Goal: Information Seeking & Learning: Compare options

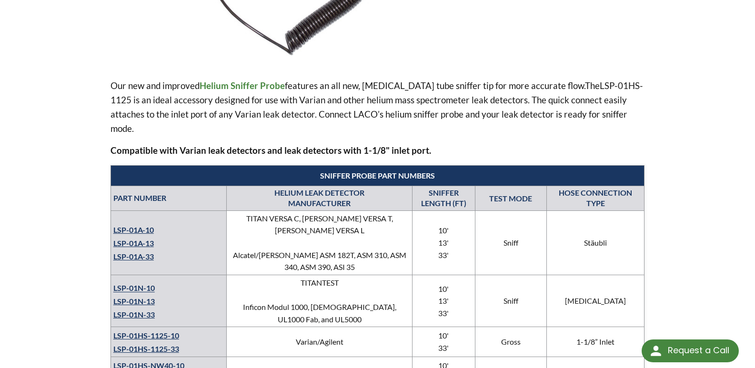
scroll to position [334, 0]
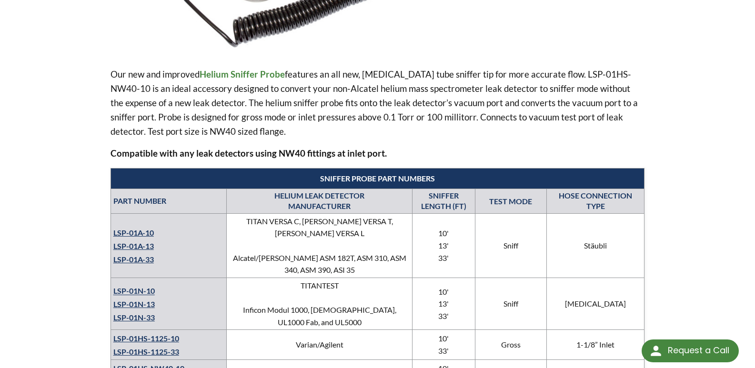
scroll to position [286, 0]
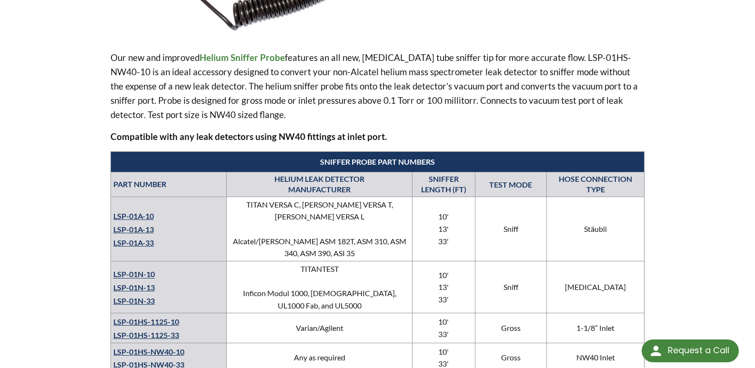
click at [141, 270] on link "LSP-01N-10" at bounding box center [133, 274] width 41 height 9
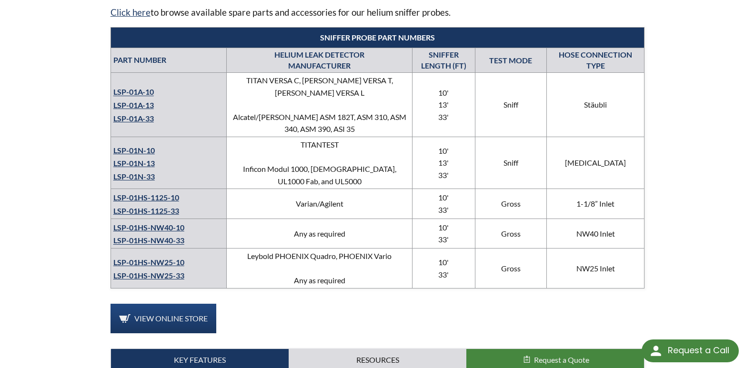
scroll to position [429, 0]
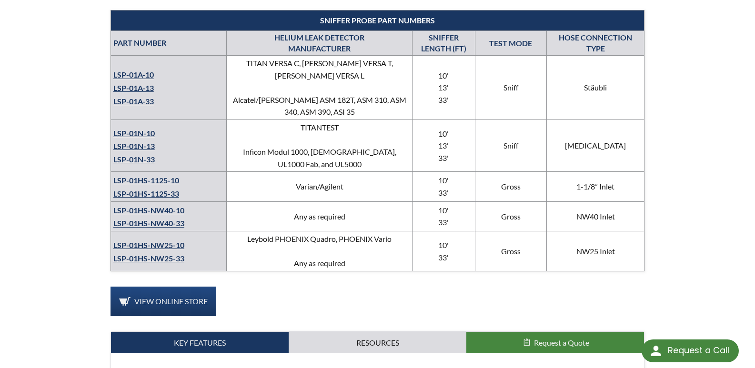
click at [133, 141] on link "LSP-01N-13" at bounding box center [133, 145] width 41 height 9
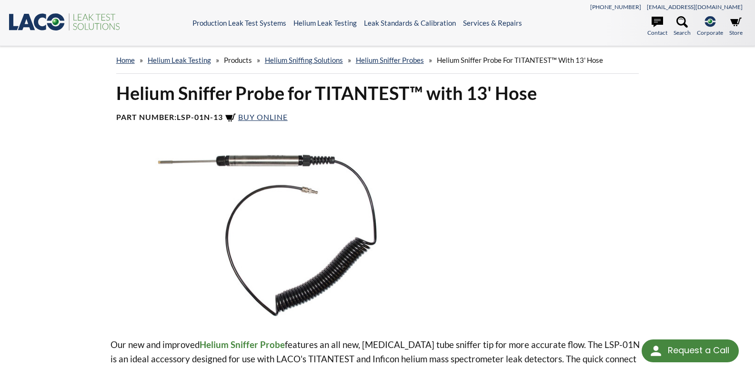
select select "Виџет за језик Преводиоца"
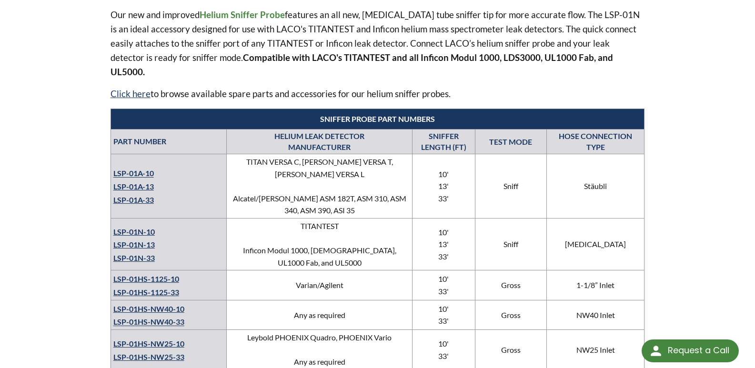
scroll to position [334, 0]
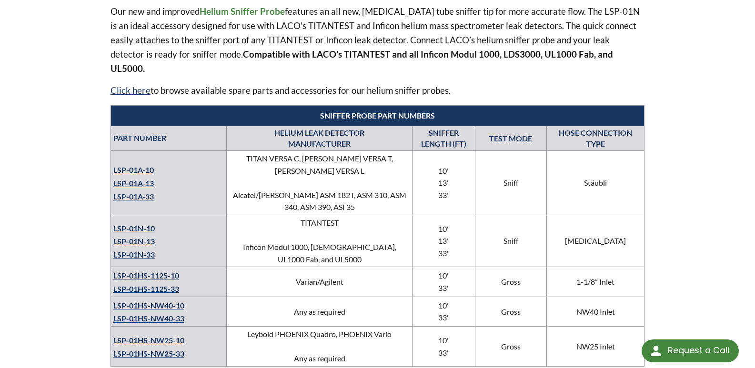
click at [127, 250] on link "LSP-01N-33" at bounding box center [133, 254] width 41 height 9
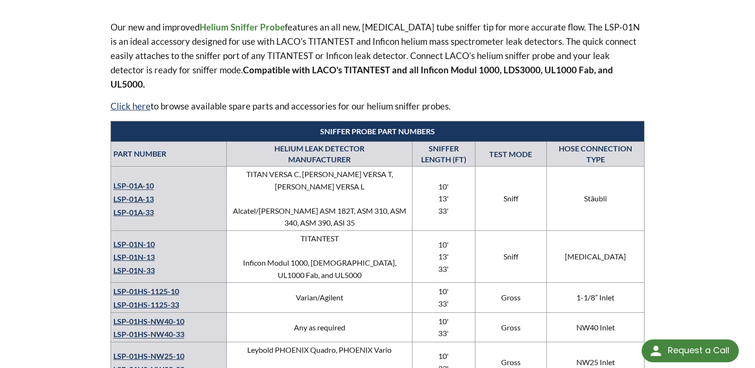
scroll to position [334, 0]
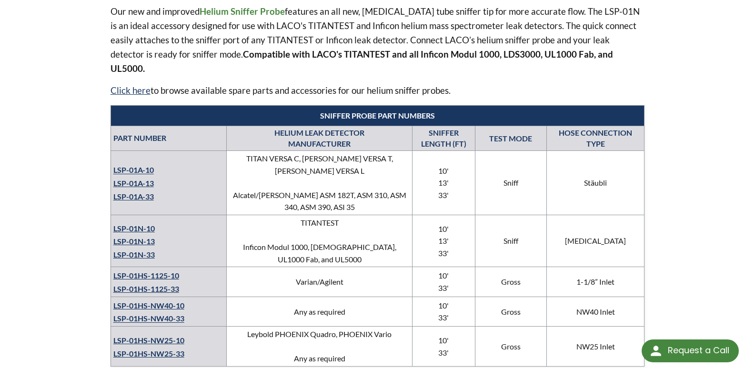
click at [154, 349] on link "LSP-01HS-NW25-33" at bounding box center [148, 353] width 71 height 9
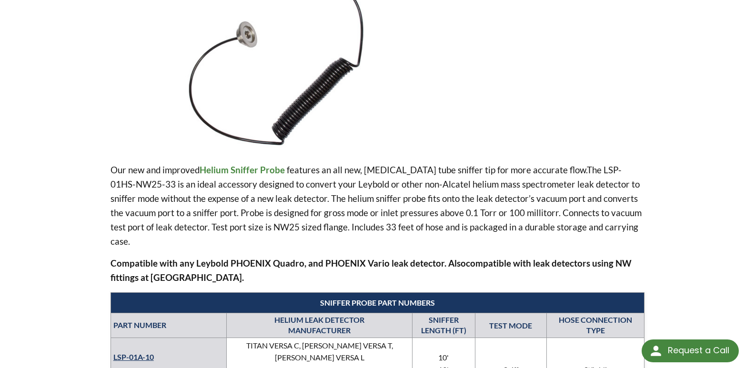
scroll to position [191, 0]
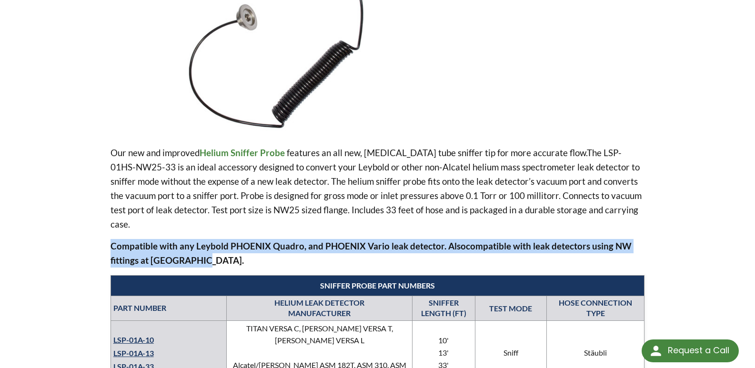
drag, startPoint x: 198, startPoint y: 247, endPoint x: 110, endPoint y: 227, distance: 90.5
click at [111, 239] on p "Compatible with any Leybold PHOENIX Quadro, and PHOENIX Vario leak detector. Al…" at bounding box center [378, 253] width 535 height 29
copy strong "Compatible with any Leybold PHOENIX Quadro, and PHOENIX Vario leak detector. Al…"
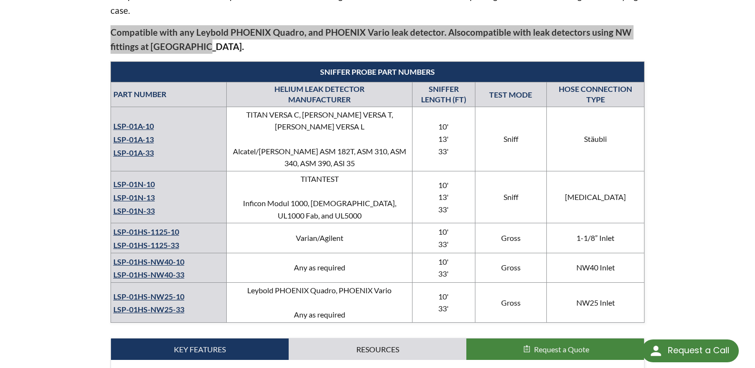
scroll to position [429, 0]
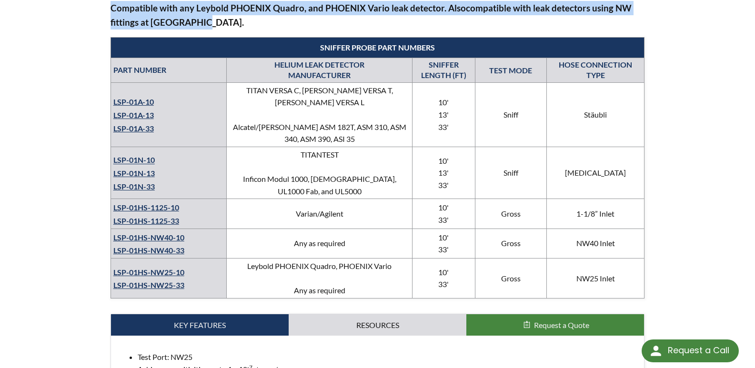
click at [165, 268] on link "LSP-01HS-NW25-10" at bounding box center [148, 272] width 71 height 9
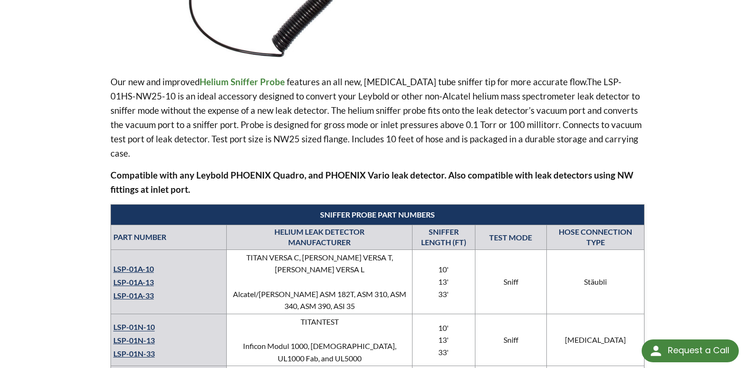
scroll to position [245, 0]
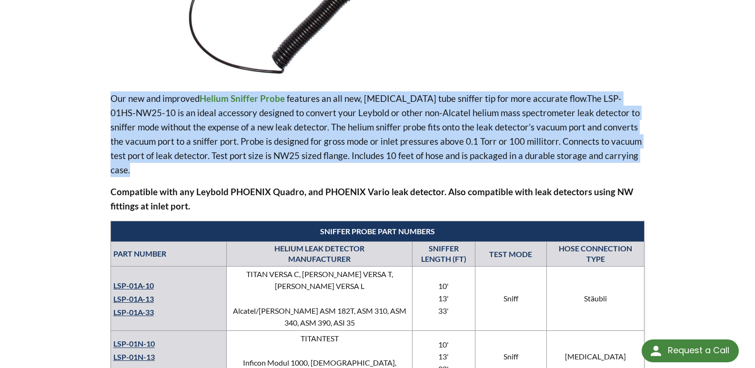
drag, startPoint x: 603, startPoint y: 155, endPoint x: 102, endPoint y: 91, distance: 504.7
click at [103, 91] on div "NW25 Helium Sniffer Probe for Inlet Test Ports with 10' Hose Part Number: LSP-0…" at bounding box center [378, 243] width 610 height 813
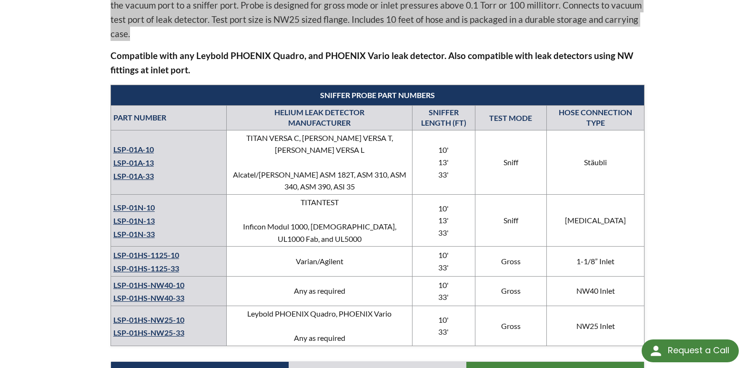
scroll to position [388, 0]
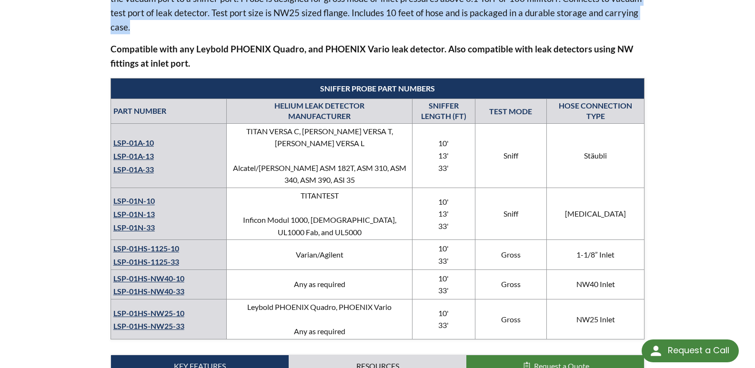
click at [163, 322] on link "LSP-01HS-NW25-33" at bounding box center [148, 326] width 71 height 9
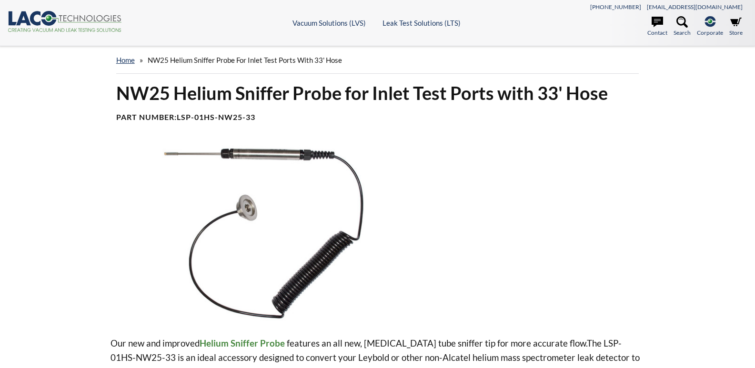
select select "Виџет за језик Преводиоца"
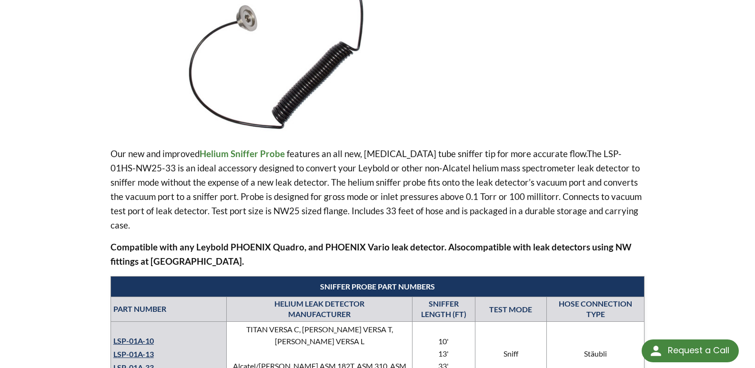
scroll to position [191, 0]
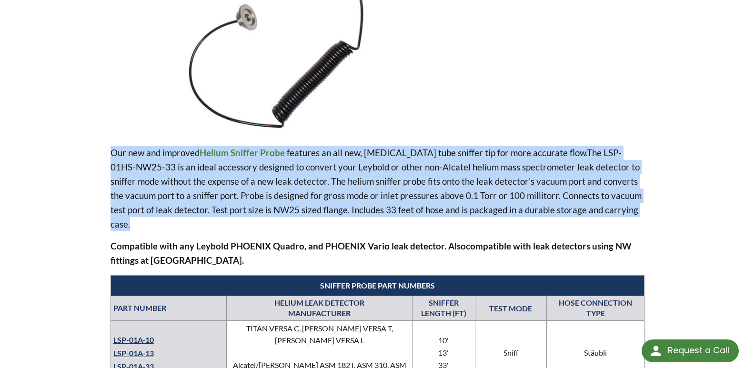
drag, startPoint x: 611, startPoint y: 211, endPoint x: 90, endPoint y: 133, distance: 527.5
click at [90, 133] on div "NW25 Helium Sniffer Probe for Inlet Test Ports with 33' Hose Part Number: LSP-0…" at bounding box center [378, 297] width 610 height 813
copy p "Our new and improved Helium Sniffer Probe features an all new, [MEDICAL_DATA] t…"
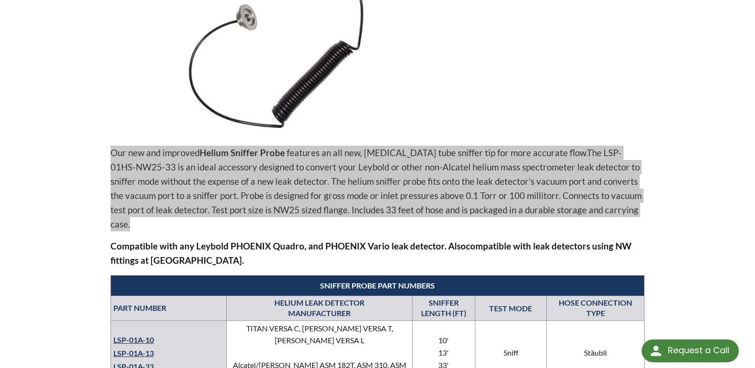
scroll to position [238, 0]
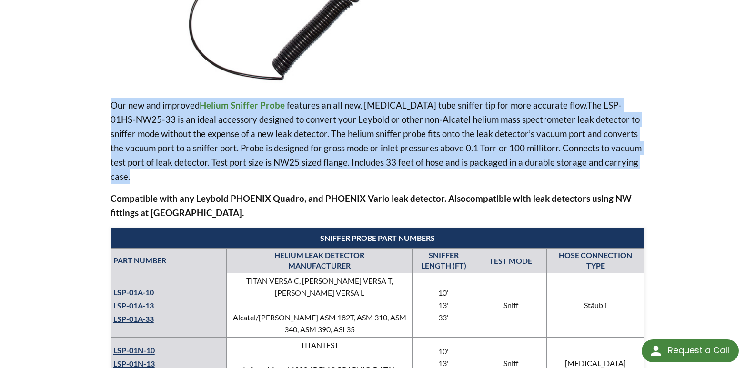
copy p "Our new and improved Helium Sniffer Probe features an all new, capillary tube s…"
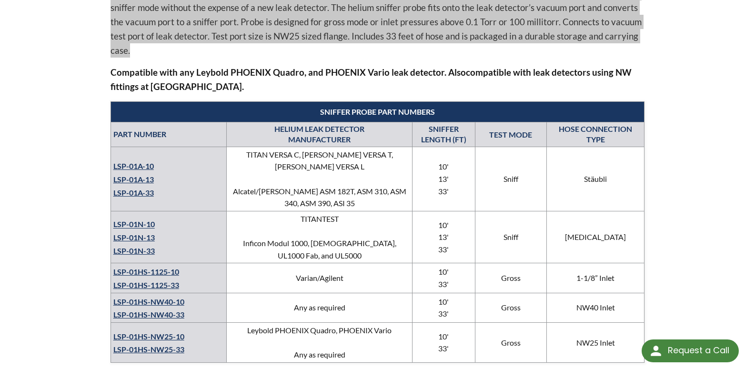
scroll to position [381, 0]
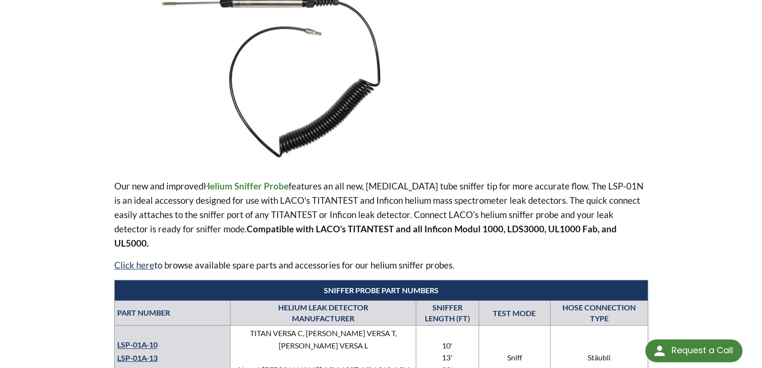
scroll to position [191, 0]
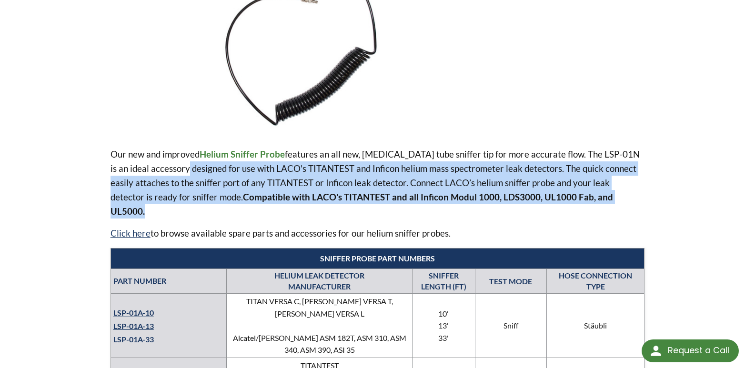
drag, startPoint x: 610, startPoint y: 198, endPoint x: 164, endPoint y: 162, distance: 447.4
click at [164, 162] on p "Our new and improved Helium Sniffer Probe features an all new, capillary tube s…" at bounding box center [378, 182] width 535 height 71
click at [186, 121] on img at bounding box center [267, 44] width 313 height 176
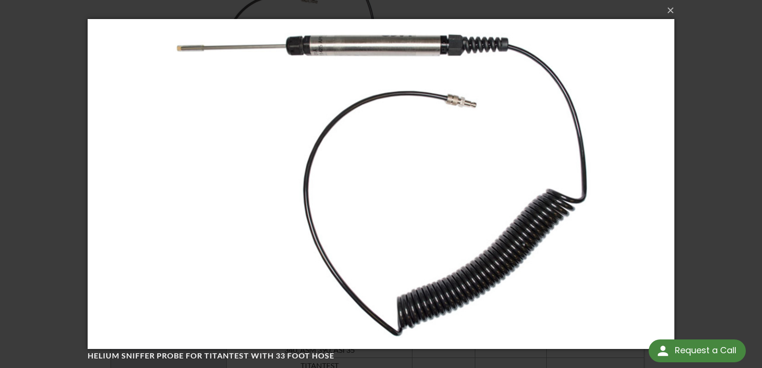
scroll to position [0, 0]
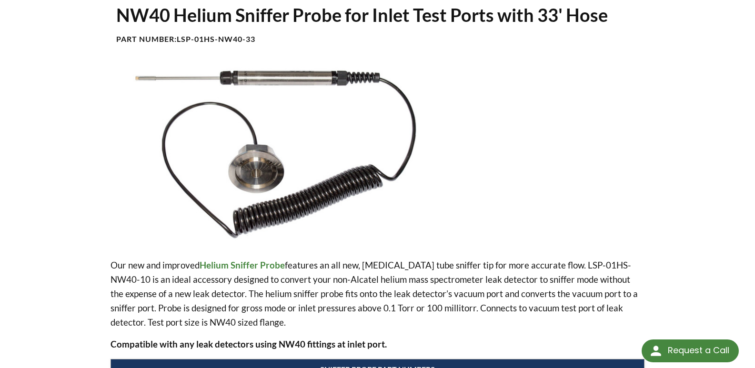
scroll to position [95, 0]
